Goal: Information Seeking & Learning: Find specific fact

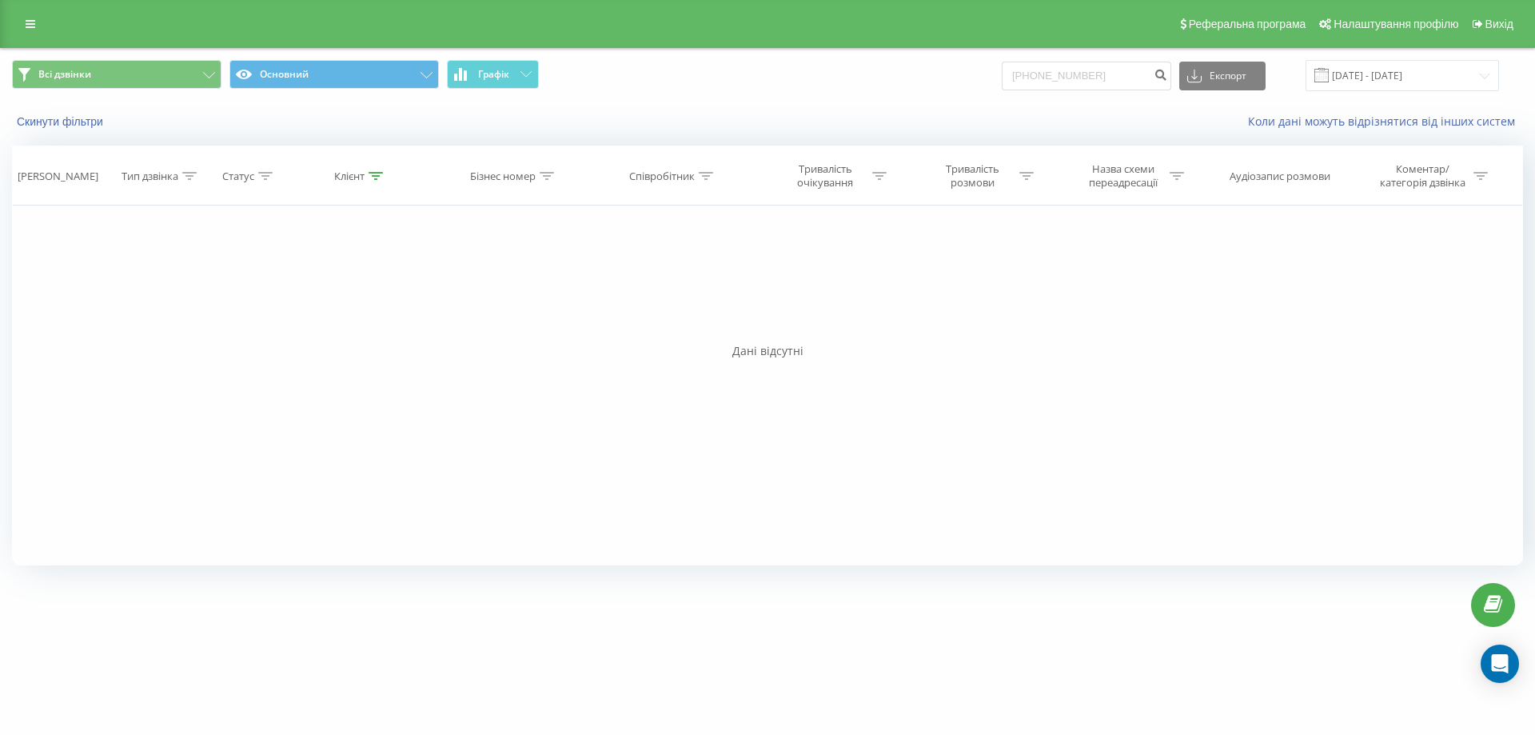
click at [1042, 58] on div "Всі дзвінки Основний Графік [PHONE_NUMBER] Експорт .csv .xls .xlsx [DATE] - [DA…" at bounding box center [767, 76] width 1533 height 54
click at [1037, 80] on input "[PHONE_NUMBER]" at bounding box center [1086, 76] width 169 height 29
type input "380631684428"
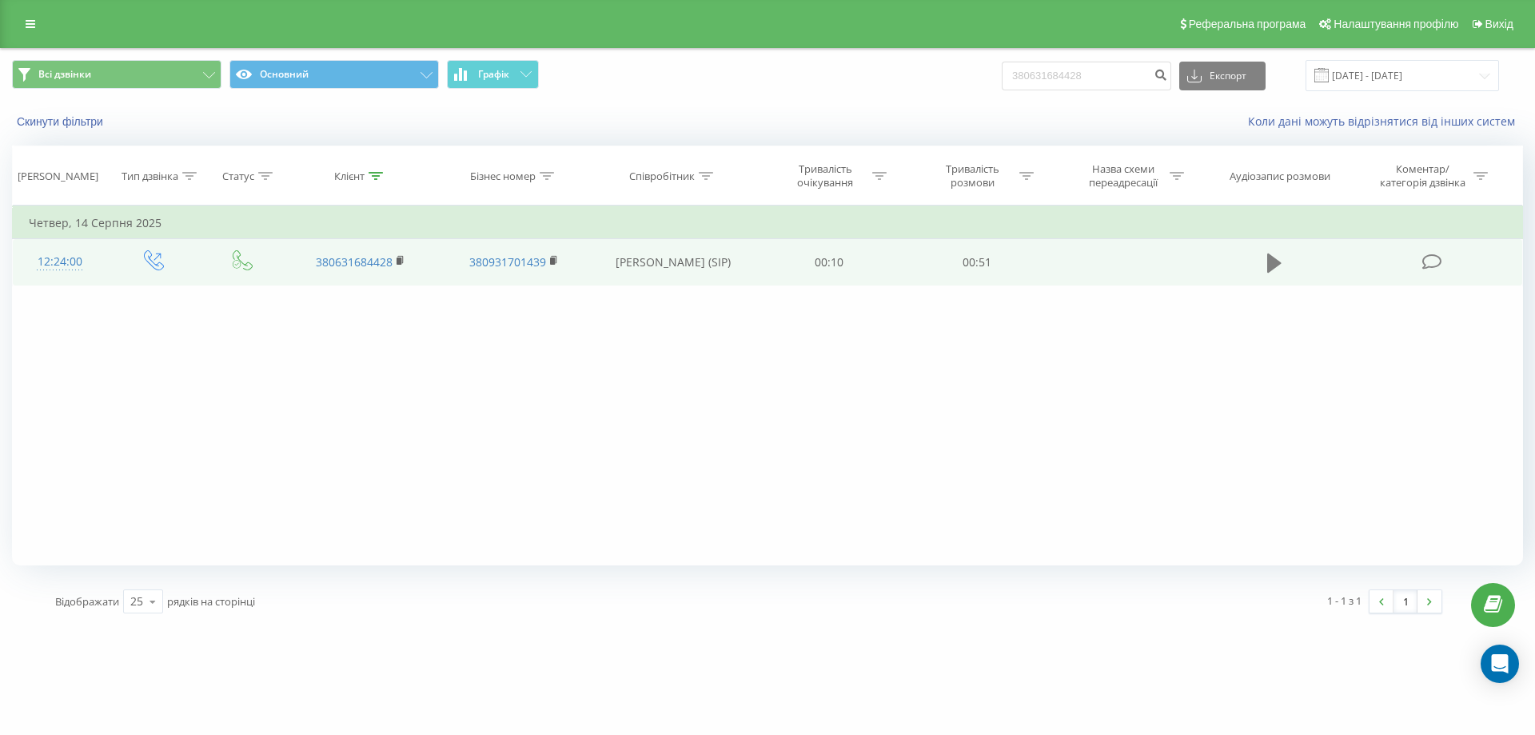
click at [1269, 259] on icon at bounding box center [1274, 262] width 14 height 19
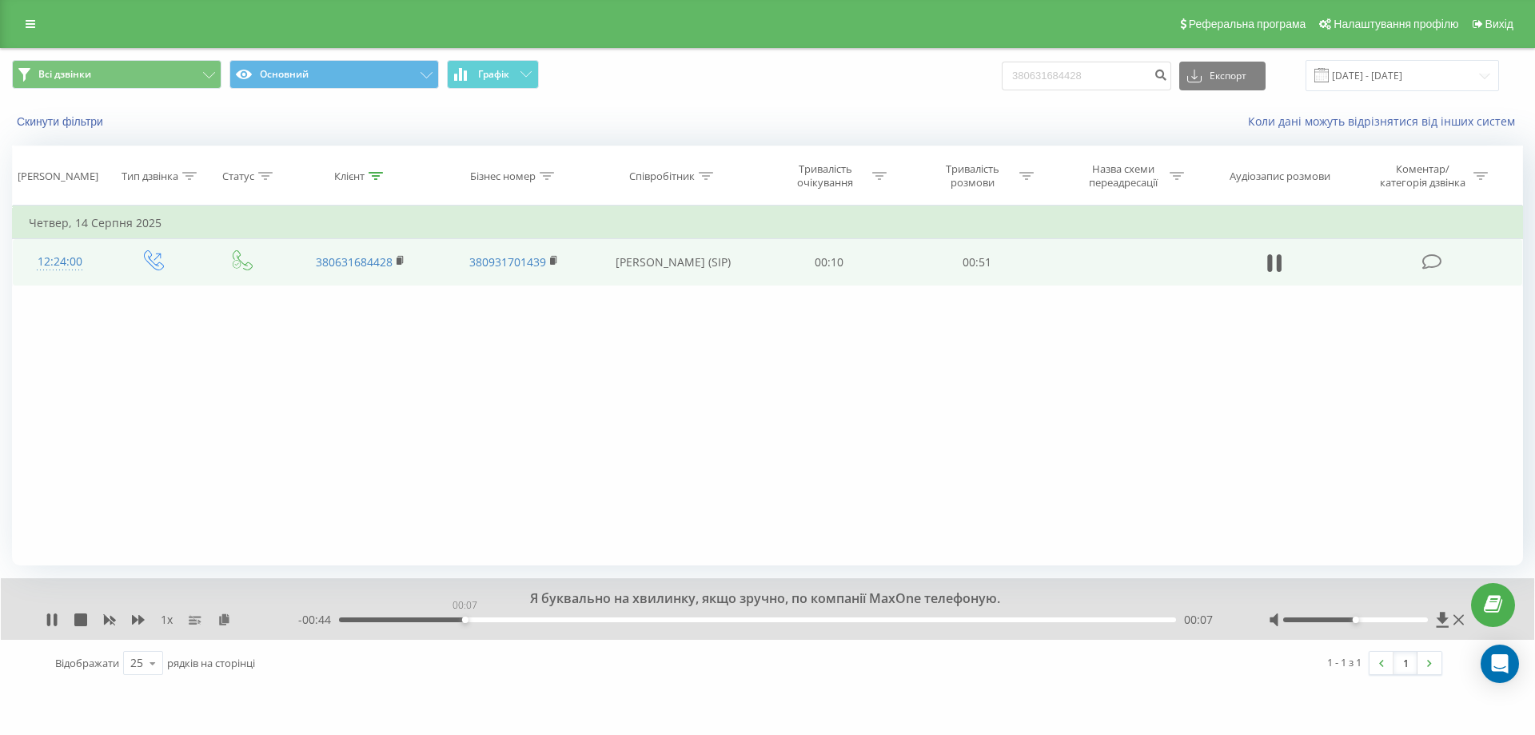
click at [464, 620] on div "00:07" at bounding box center [757, 619] width 837 height 5
drag, startPoint x: 520, startPoint y: 622, endPoint x: 850, endPoint y: 675, distance: 334.4
click at [850, 675] on div "Ви б не могли інформацію на почту скинути? 1 x - 00:20 00:32 00:32 Відображати …" at bounding box center [767, 632] width 1511 height 108
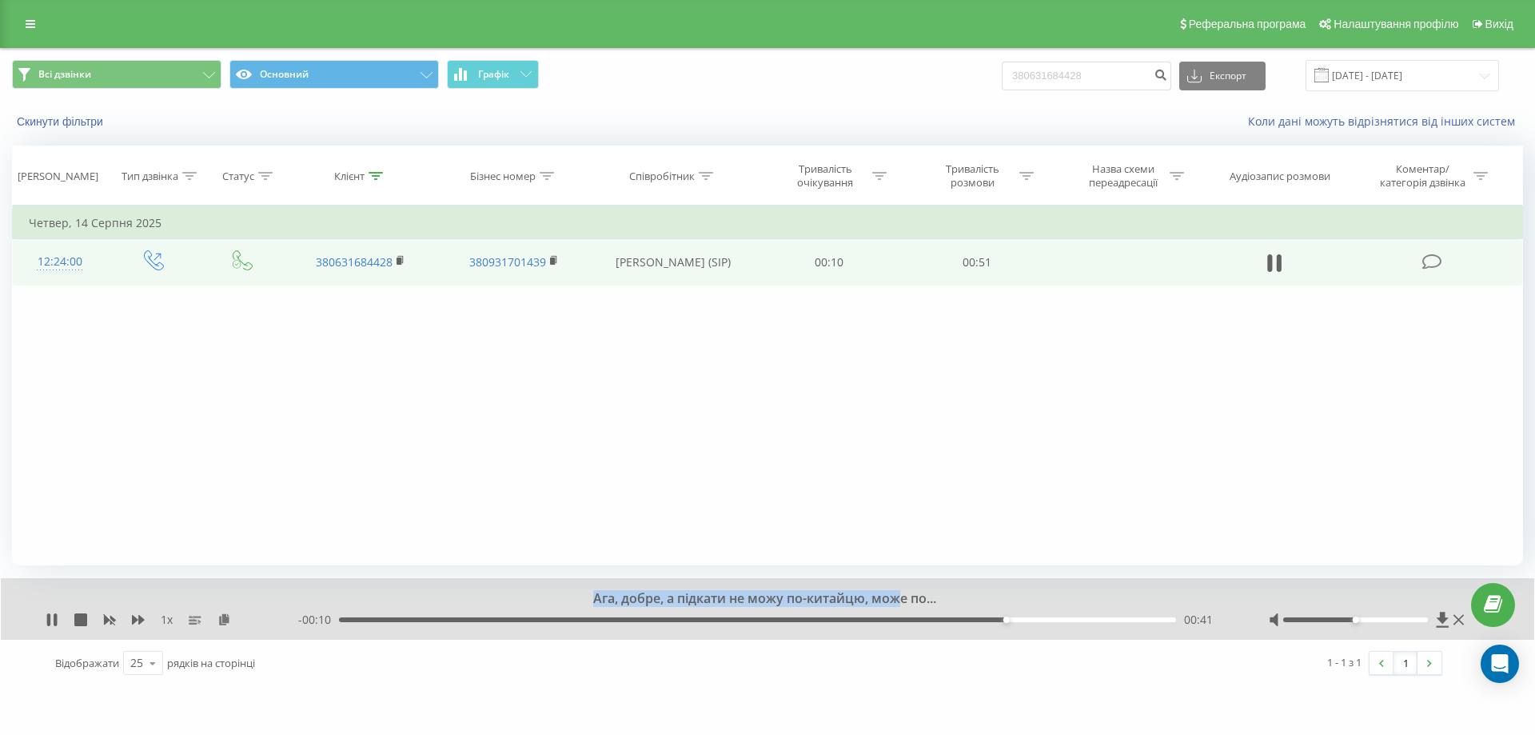
drag, startPoint x: 640, startPoint y: 601, endPoint x: 903, endPoint y: 593, distance: 264.0
click at [903, 593] on div "Ага, добре, а підкати не можу по-китайцю, може по..." at bounding box center [757, 599] width 1138 height 18
drag, startPoint x: 846, startPoint y: 599, endPoint x: 703, endPoint y: 600, distance: 143.1
click at [706, 600] on div "чи по-туреччині?" at bounding box center [757, 599] width 1138 height 18
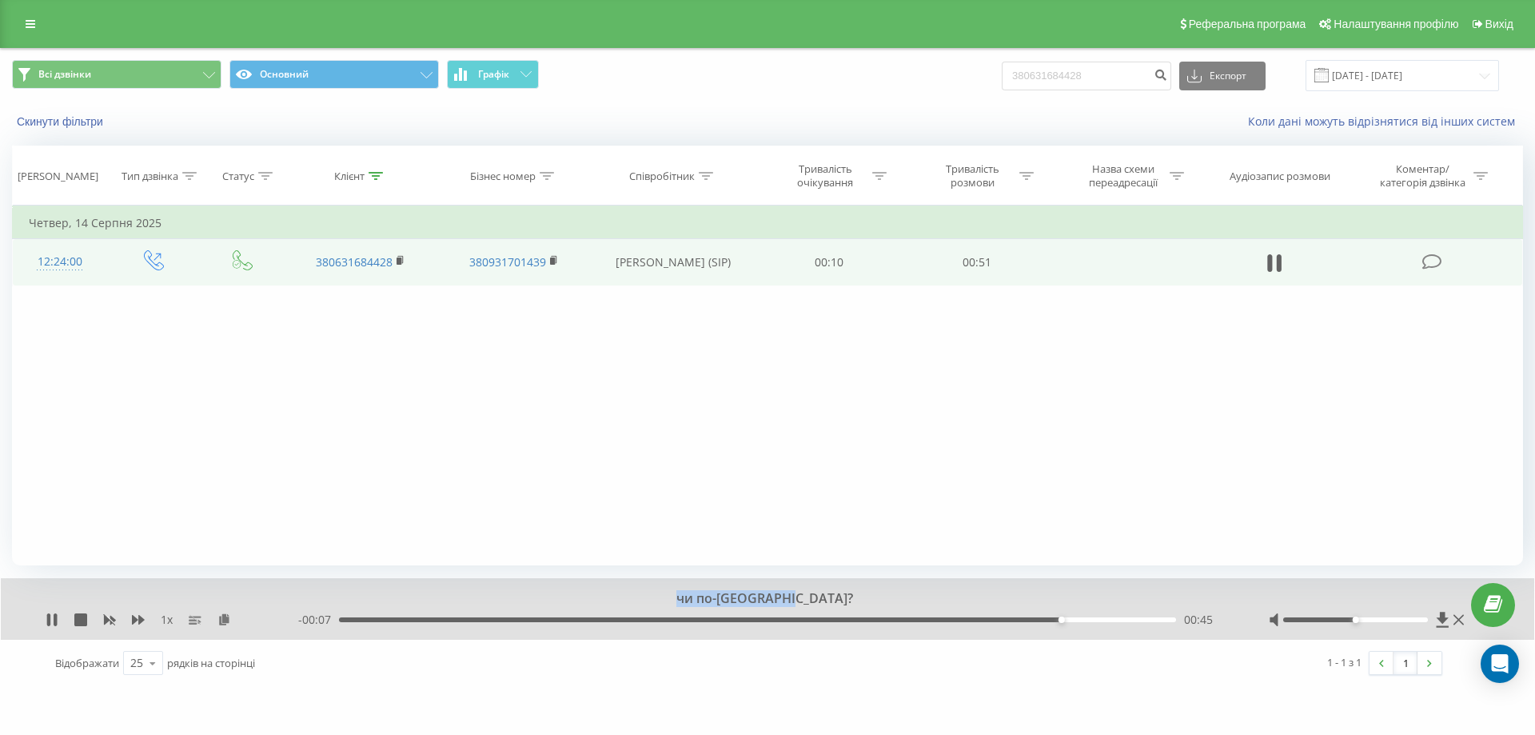
click at [697, 600] on div "чи по-туреччині?" at bounding box center [757, 599] width 1138 height 18
drag, startPoint x: 691, startPoint y: 599, endPoint x: 907, endPoint y: 604, distance: 215.9
click at [907, 604] on div "По-китайською і по-туреччинською." at bounding box center [757, 599] width 1138 height 18
click at [909, 604] on div "По-китайською і по-туреччинською." at bounding box center [757, 599] width 1138 height 18
click at [199, 375] on div "Фільтрувати за умовою Дорівнює Введіть значення Скасувати OK Фільтрувати за умо…" at bounding box center [767, 385] width 1511 height 360
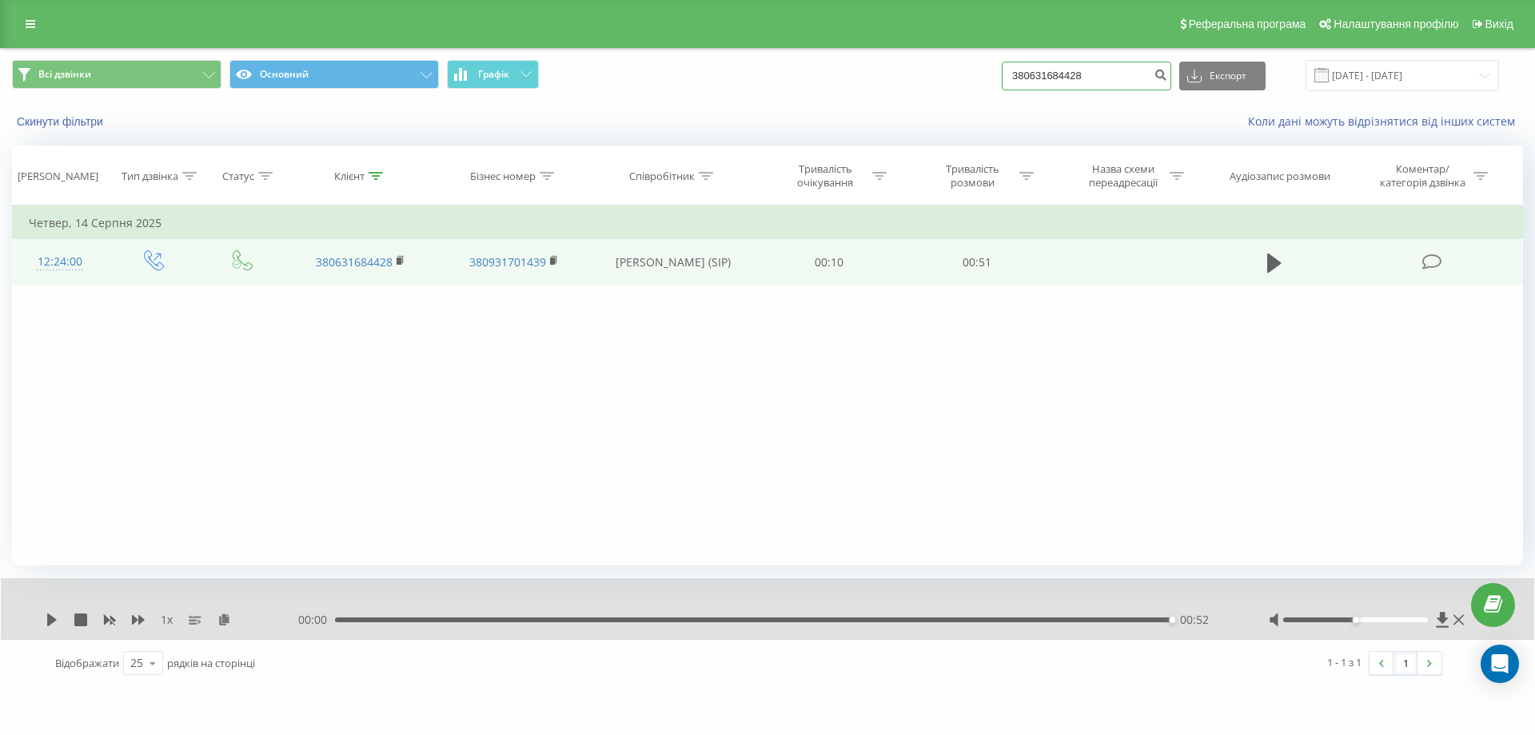
click at [1078, 82] on input "380631684428" at bounding box center [1086, 76] width 169 height 29
paste input "0733981811"
type input "0733981811"
click at [1167, 78] on icon "submit" at bounding box center [1161, 73] width 14 height 10
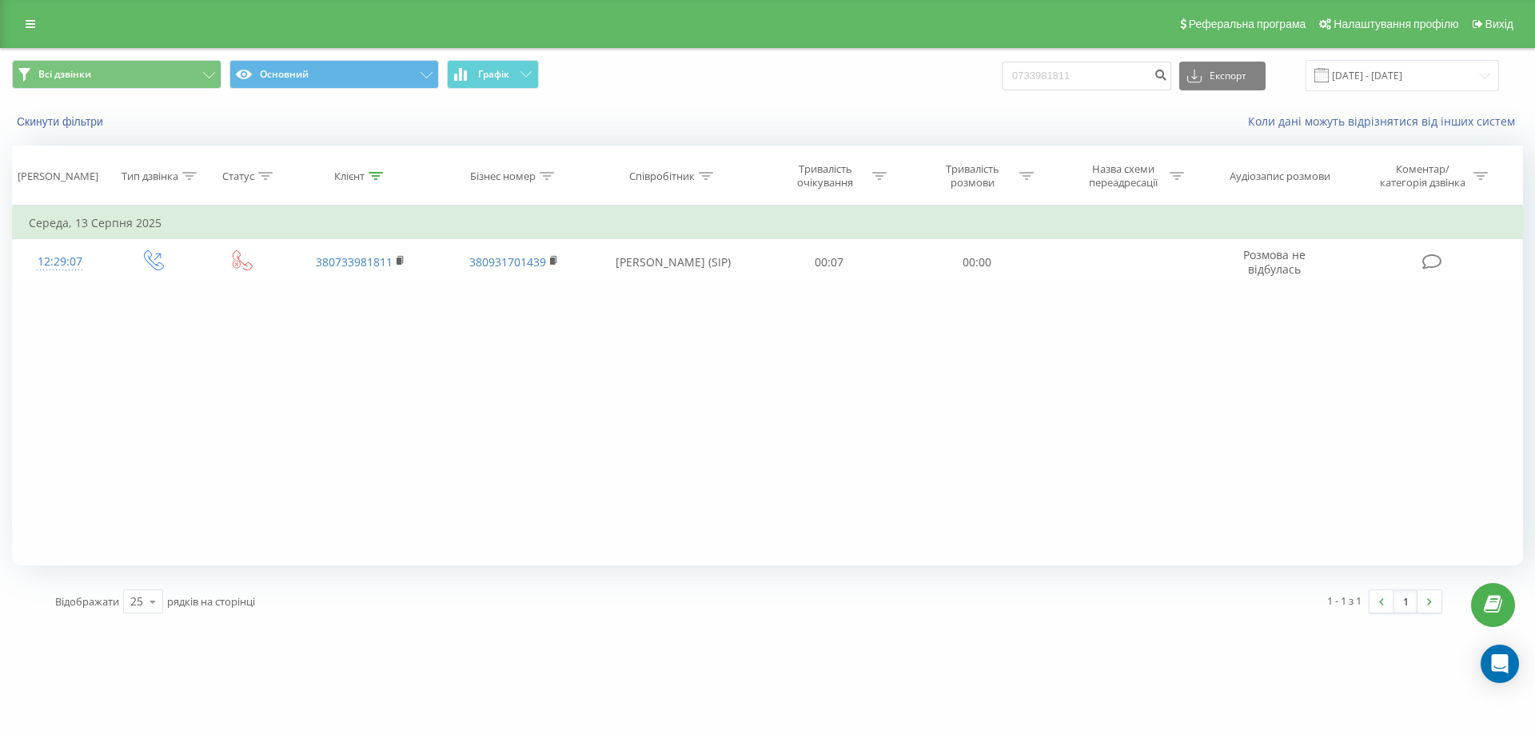
drag, startPoint x: 672, startPoint y: 594, endPoint x: 668, endPoint y: 586, distance: 8.6
click at [672, 594] on div "Відображати 25 10 25 50 100 рядків на сторінці" at bounding box center [396, 601] width 705 height 46
